Goal: Task Accomplishment & Management: Manage account settings

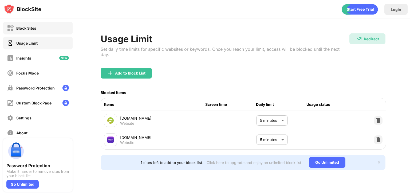
click at [32, 30] on div "Block Sites" at bounding box center [26, 28] width 20 height 5
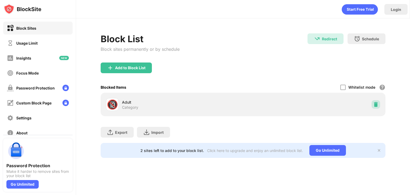
click at [377, 107] on div at bounding box center [375, 104] width 9 height 9
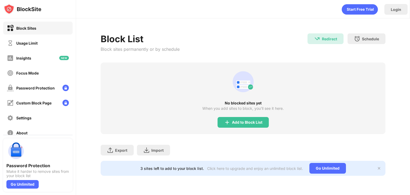
click at [298, 37] on div "Block List Block sites permanently or by schedule Redirect Redirect to [DOMAIN_…" at bounding box center [243, 47] width 285 height 29
click at [230, 125] on div "Add to Block List" at bounding box center [242, 122] width 51 height 11
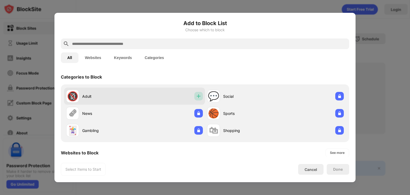
click at [199, 94] on div at bounding box center [198, 96] width 9 height 9
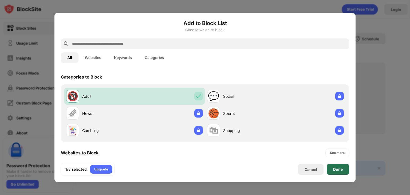
click at [334, 171] on div "Done" at bounding box center [338, 169] width 22 height 11
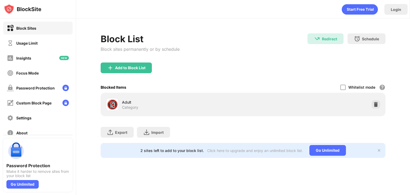
click at [382, 68] on div "Add to Block List" at bounding box center [243, 71] width 285 height 19
click at [25, 46] on div "Usage Limit" at bounding box center [22, 43] width 31 height 7
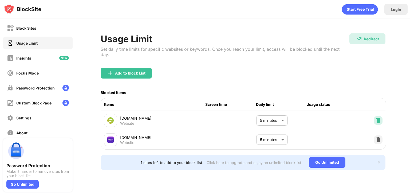
click at [376, 118] on img at bounding box center [377, 120] width 5 height 5
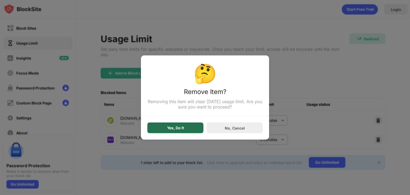
click at [154, 130] on div "Yes, Do It" at bounding box center [175, 127] width 56 height 11
